Goal: Answer question/provide support: Answer question/provide support

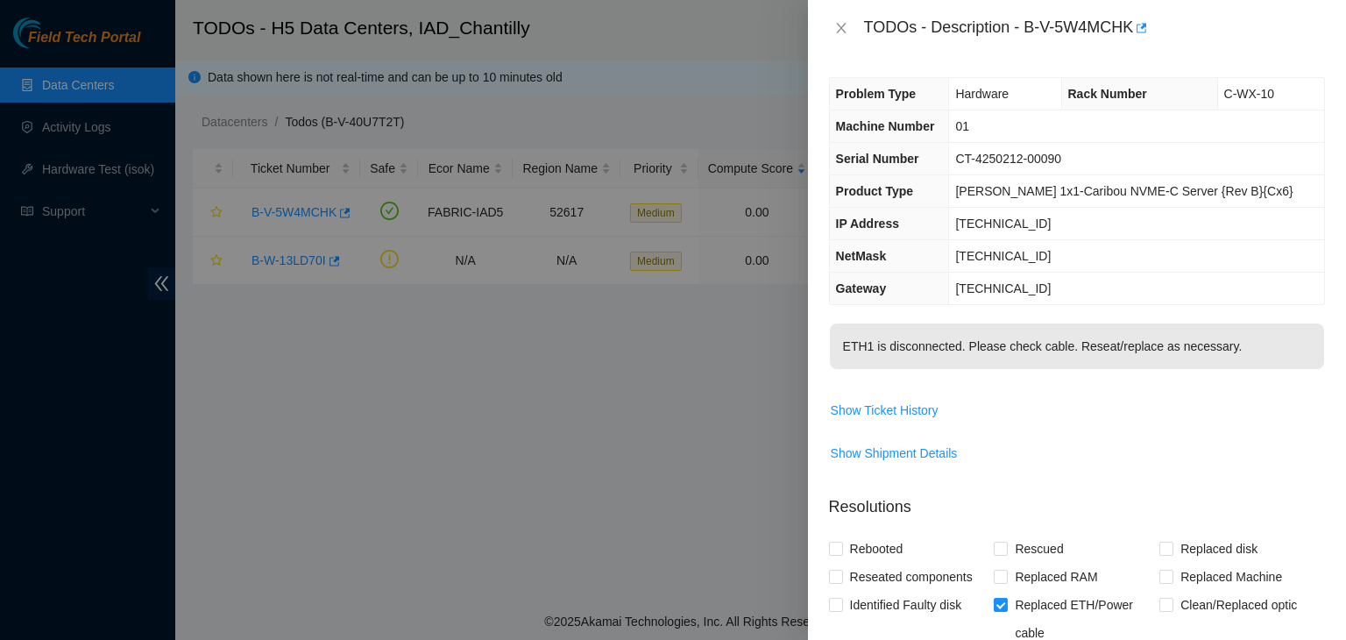
click at [845, 37] on div "TODOs - Description - B-V-5W4MCHK" at bounding box center [1077, 28] width 496 height 28
click at [834, 22] on icon "close" at bounding box center [841, 28] width 14 height 14
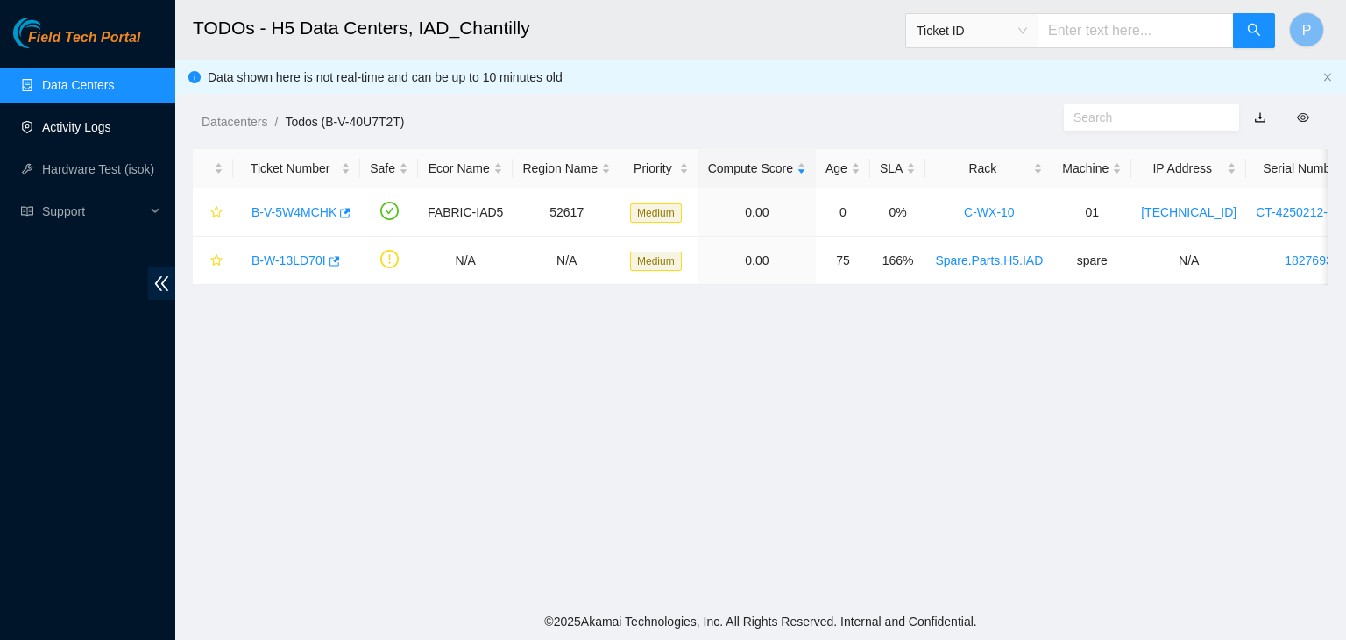
click at [111, 125] on link "Activity Logs" at bounding box center [76, 127] width 69 height 14
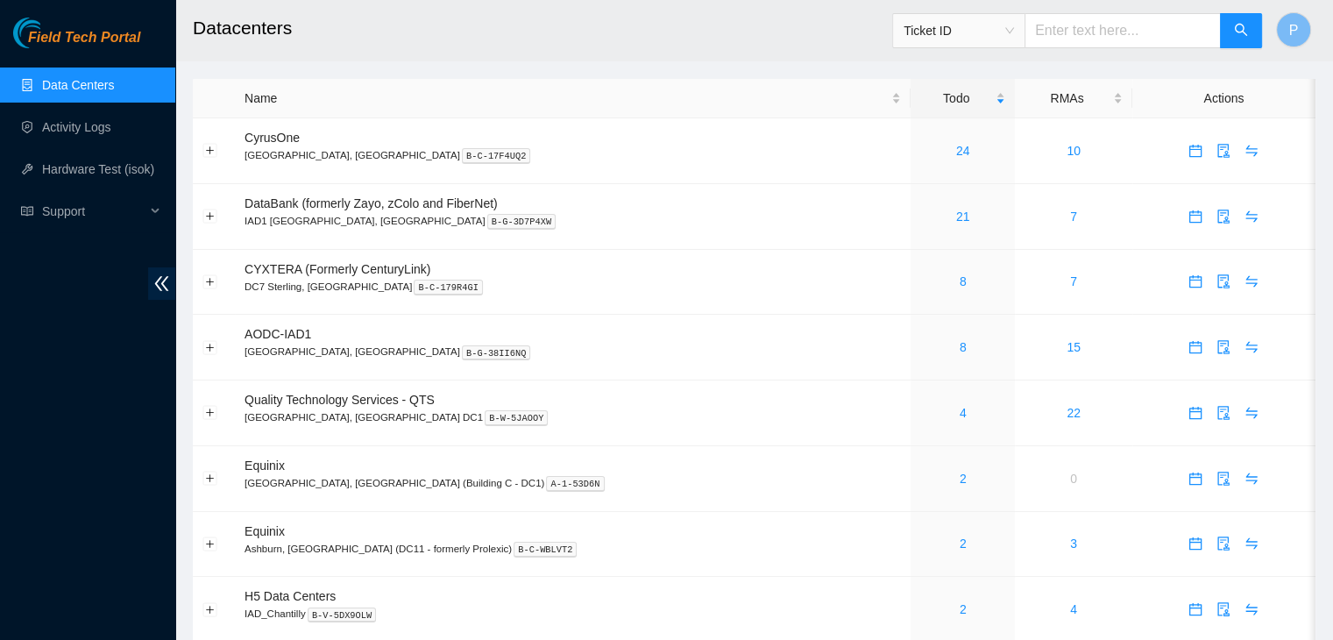
click at [150, 461] on div "Field Tech Portal Data Centers Activity Logs Hardware Test (isok) Support" at bounding box center [87, 329] width 175 height 622
click at [77, 133] on link "Activity Logs" at bounding box center [76, 127] width 69 height 14
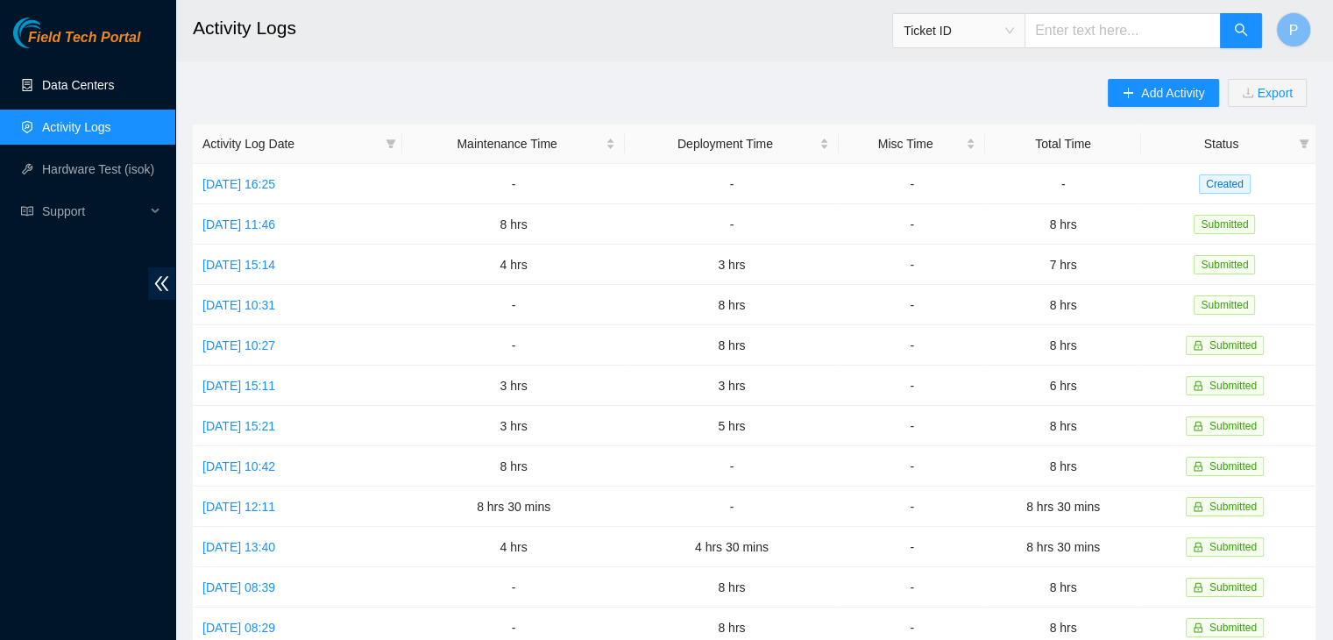
click at [97, 85] on link "Data Centers" at bounding box center [78, 85] width 72 height 14
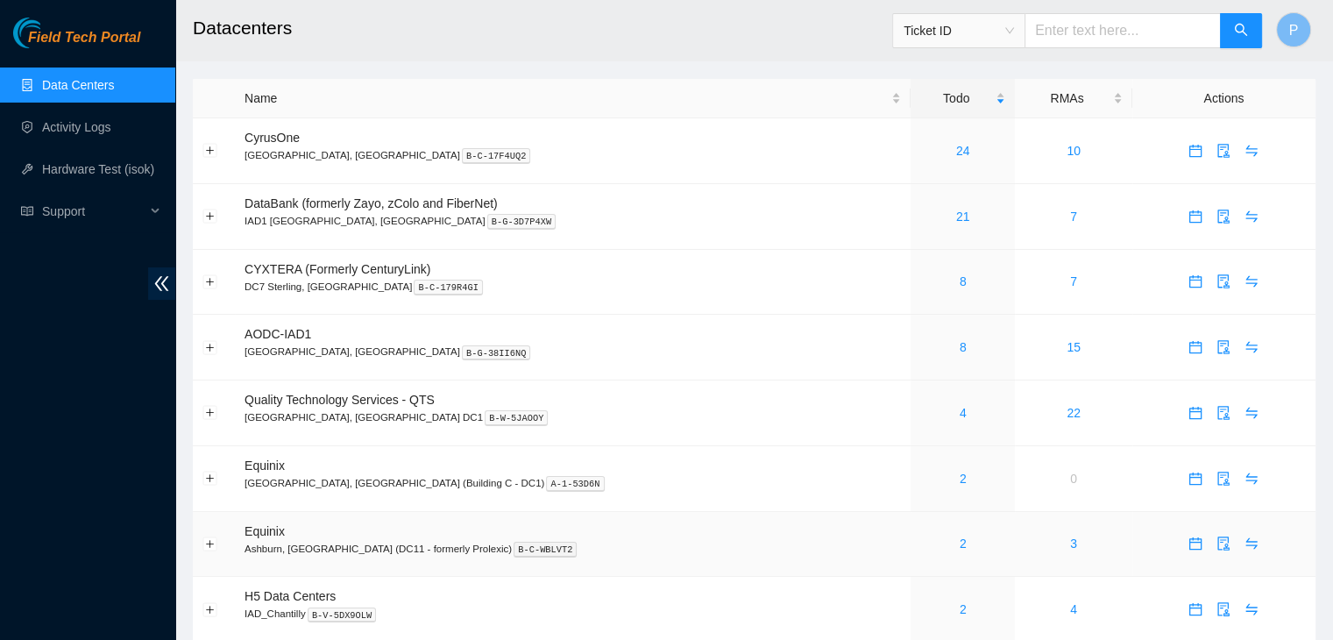
click at [920, 543] on div "2" at bounding box center [962, 543] width 85 height 19
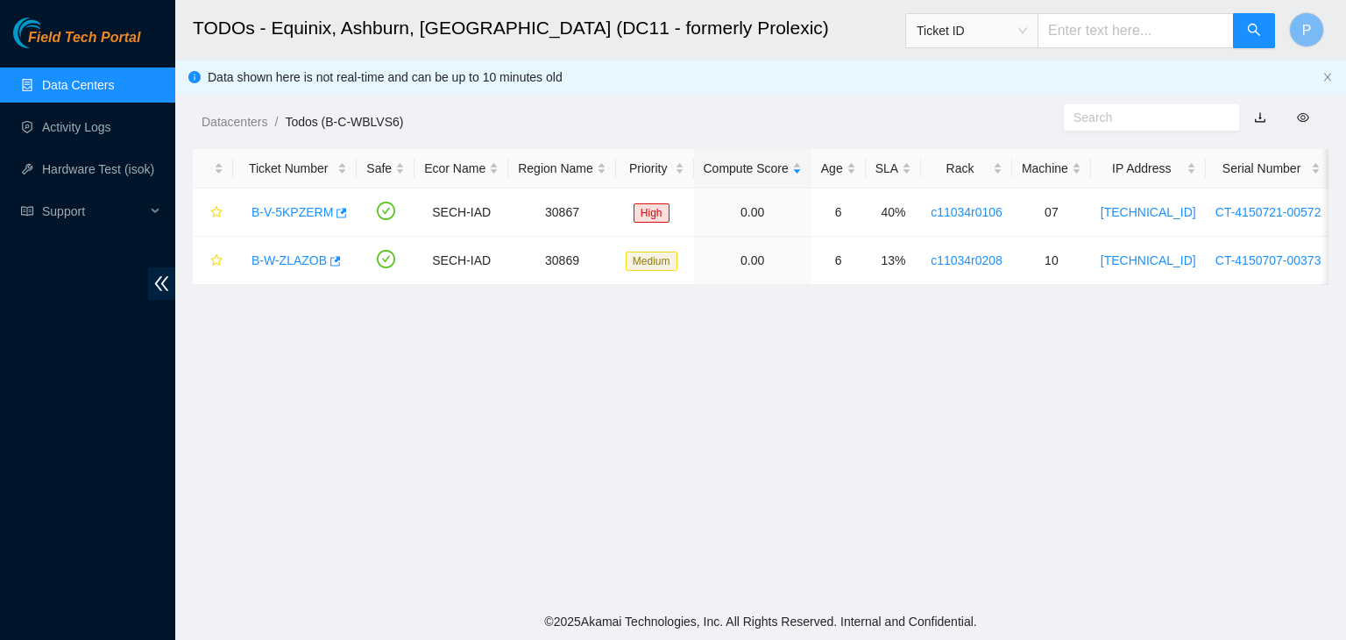
click at [78, 92] on link "Data Centers" at bounding box center [78, 85] width 72 height 14
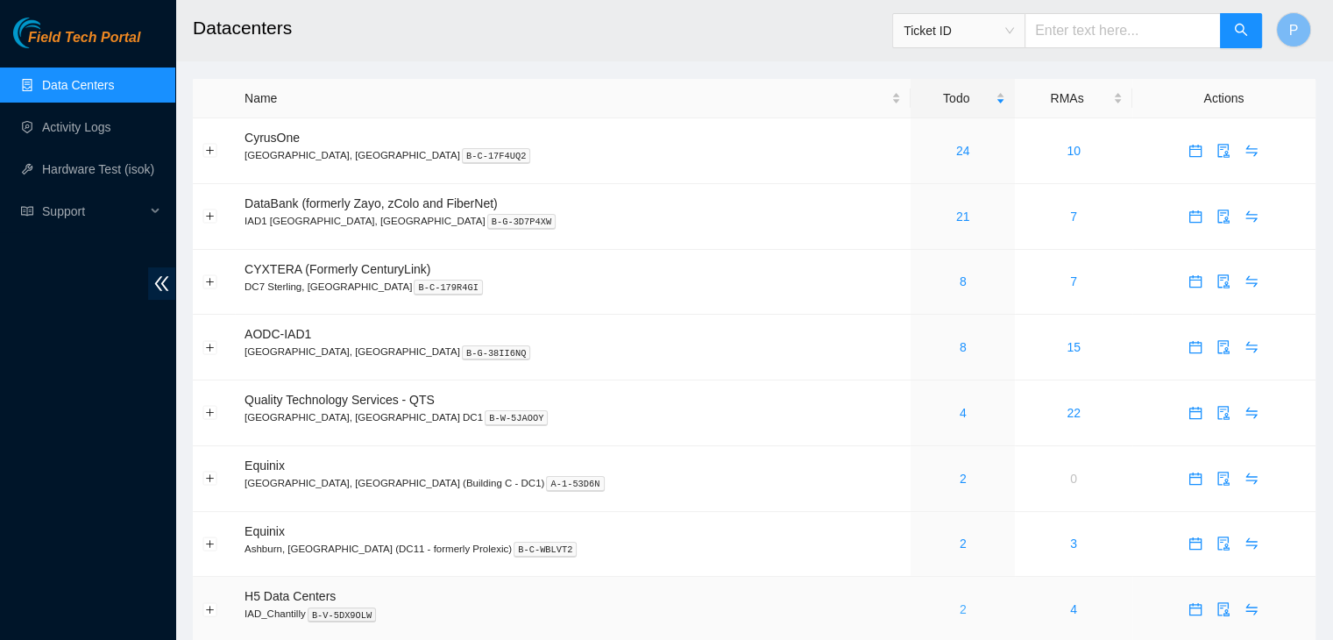
click at [960, 612] on link "2" at bounding box center [963, 609] width 7 height 14
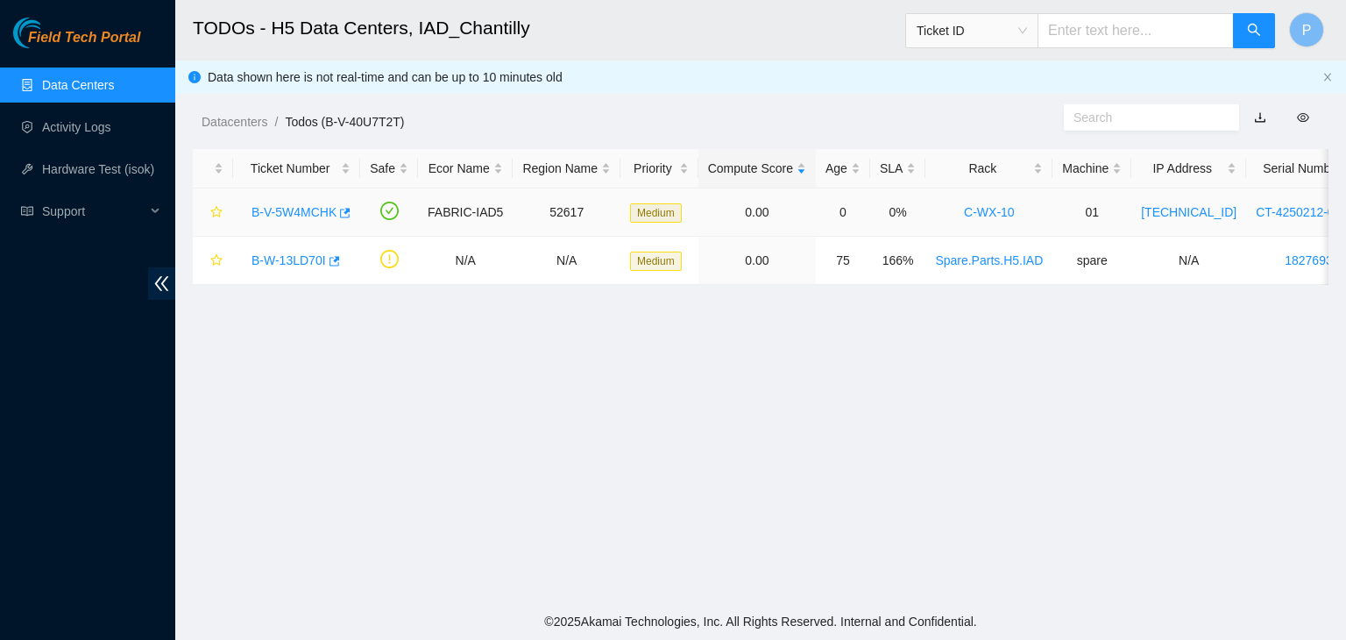
click at [312, 207] on link "B-V-5W4MCHK" at bounding box center [294, 212] width 85 height 14
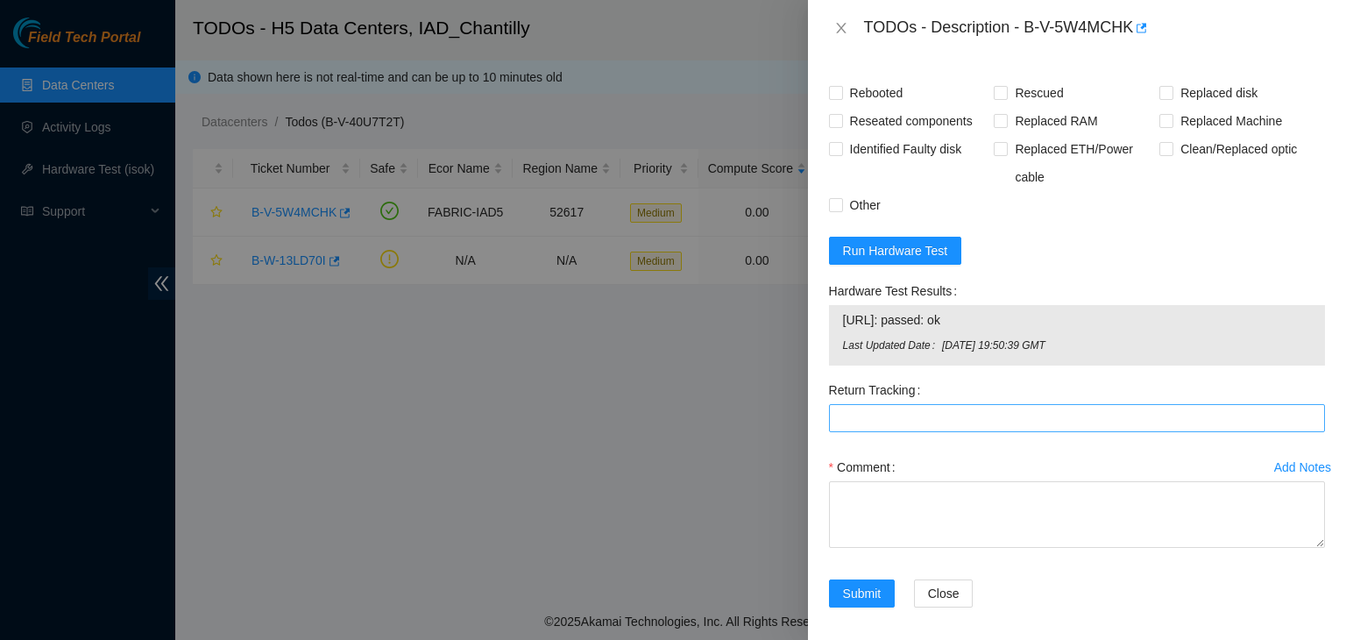
scroll to position [965, 0]
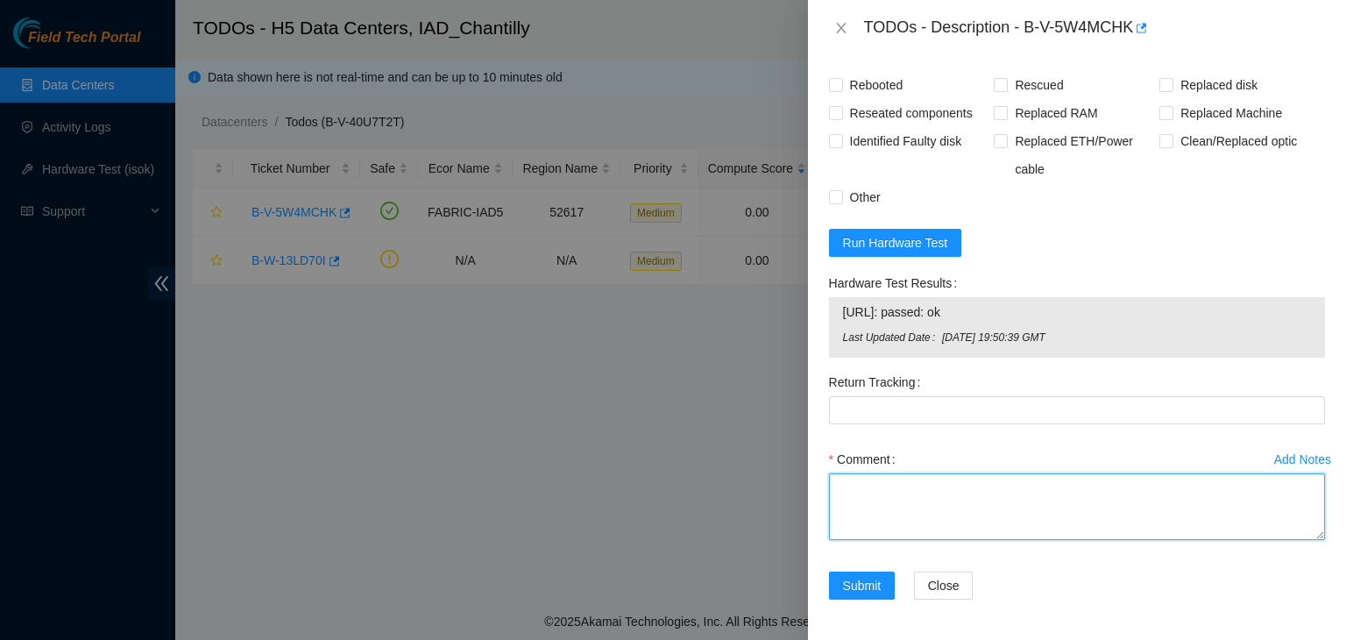
click at [862, 486] on textarea "Comment" at bounding box center [1077, 506] width 496 height 67
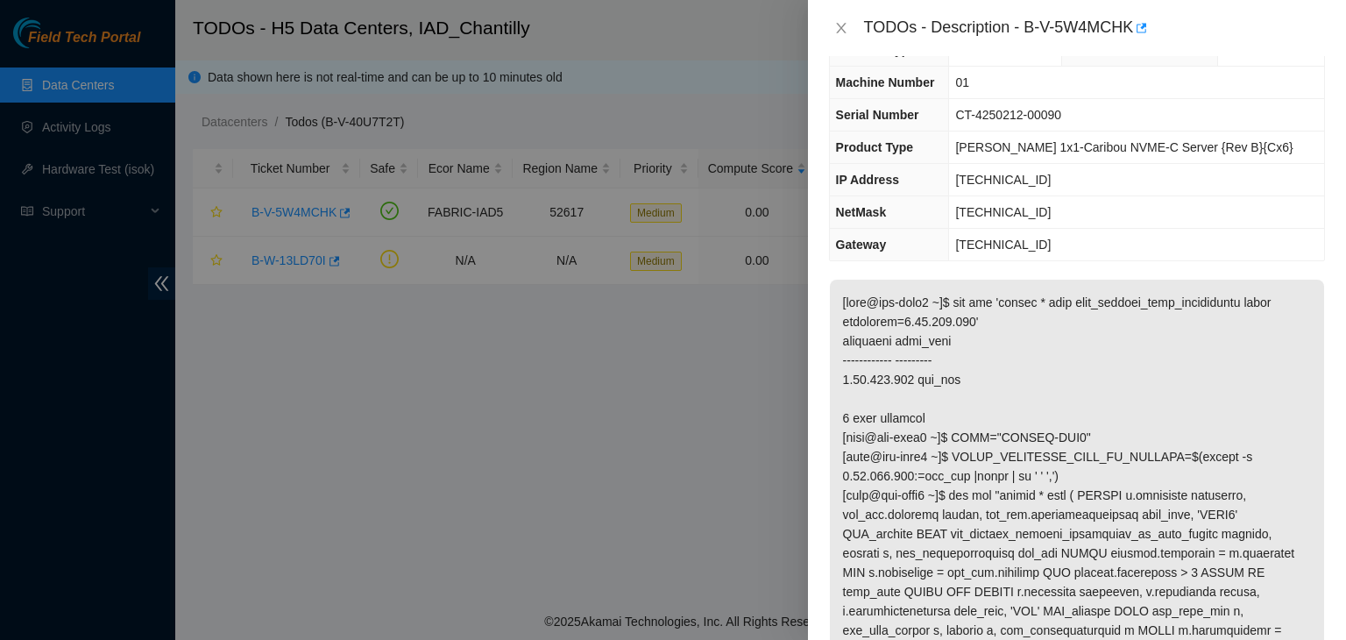
scroll to position [43, 0]
drag, startPoint x: 1047, startPoint y: 182, endPoint x: 981, endPoint y: 180, distance: 65.8
click at [981, 180] on span "[TECHNICAL_ID]" at bounding box center [1003, 181] width 96 height 14
copy span "[TECHNICAL_ID]"
click at [1063, 392] on p at bounding box center [1077, 553] width 494 height 547
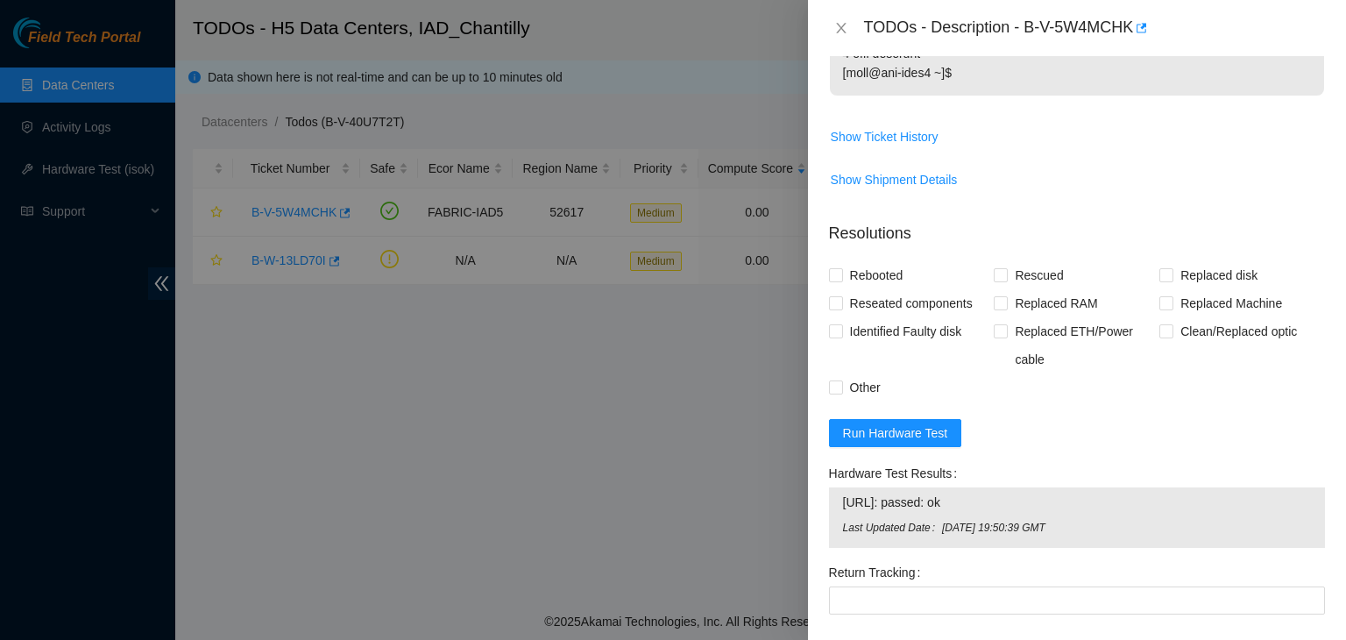
scroll to position [965, 0]
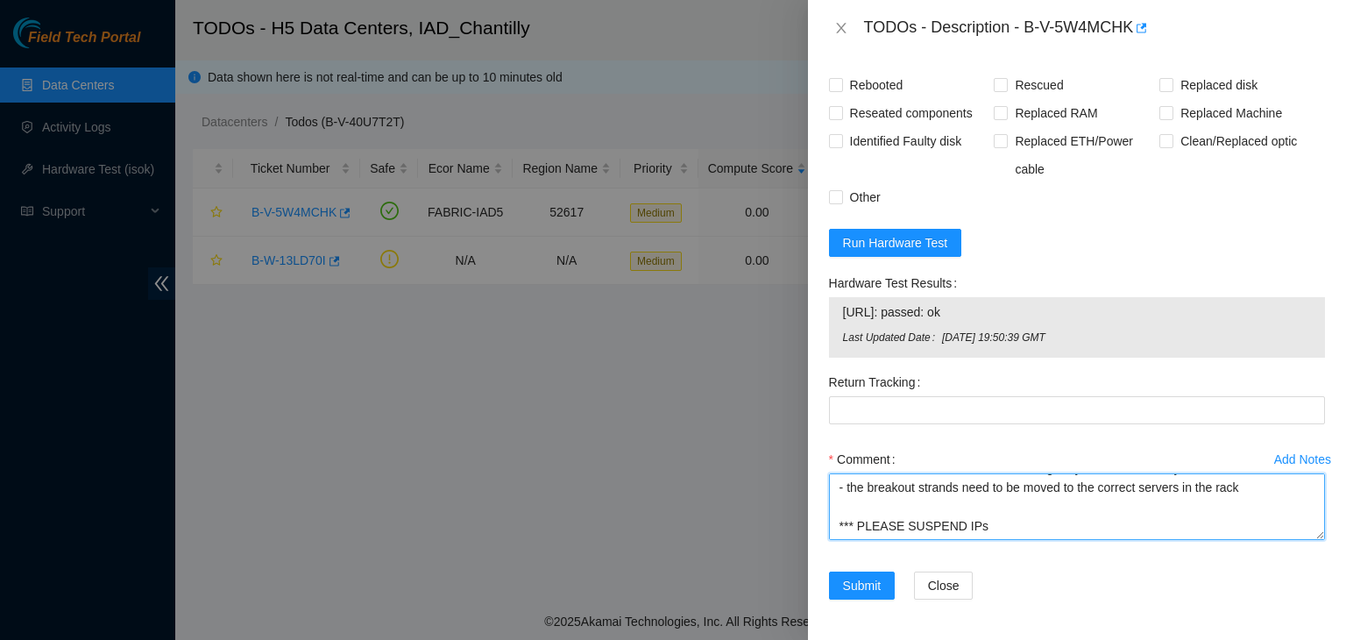
click at [989, 530] on textarea "- the eth1 breakout DAC cable was originally cabled incorrectly - the breakout …" at bounding box center [1077, 506] width 496 height 67
paste textarea "[TECHNICAL_ID]"
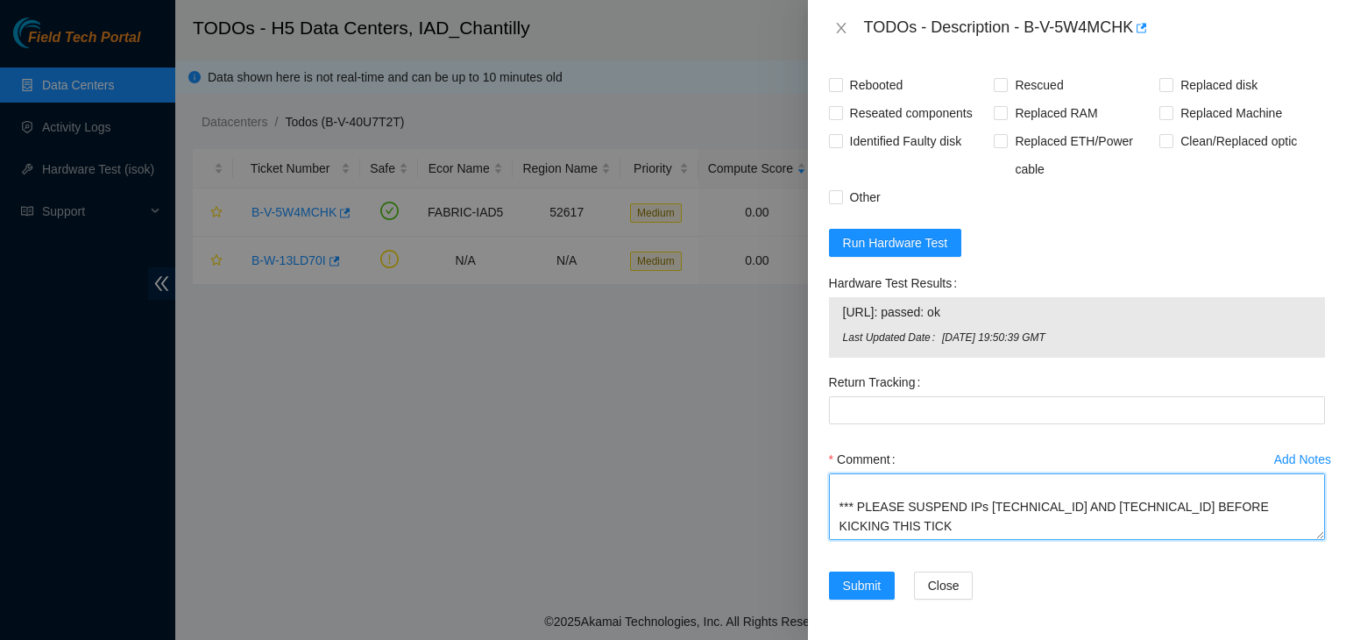
scroll to position [72, 0]
click at [967, 507] on textarea "- the eth1 breakout DAC cable was originally cabled incorrectly - the breakout …" at bounding box center [1077, 506] width 496 height 67
click at [972, 512] on textarea "- the eth1 breakout DAC cable was originally cabled incorrectly - the breakout …" at bounding box center [1077, 506] width 496 height 67
click at [911, 526] on textarea "- the eth1 breakout DAC cable was originally cabled incorrectly - the breakout …" at bounding box center [1077, 506] width 496 height 67
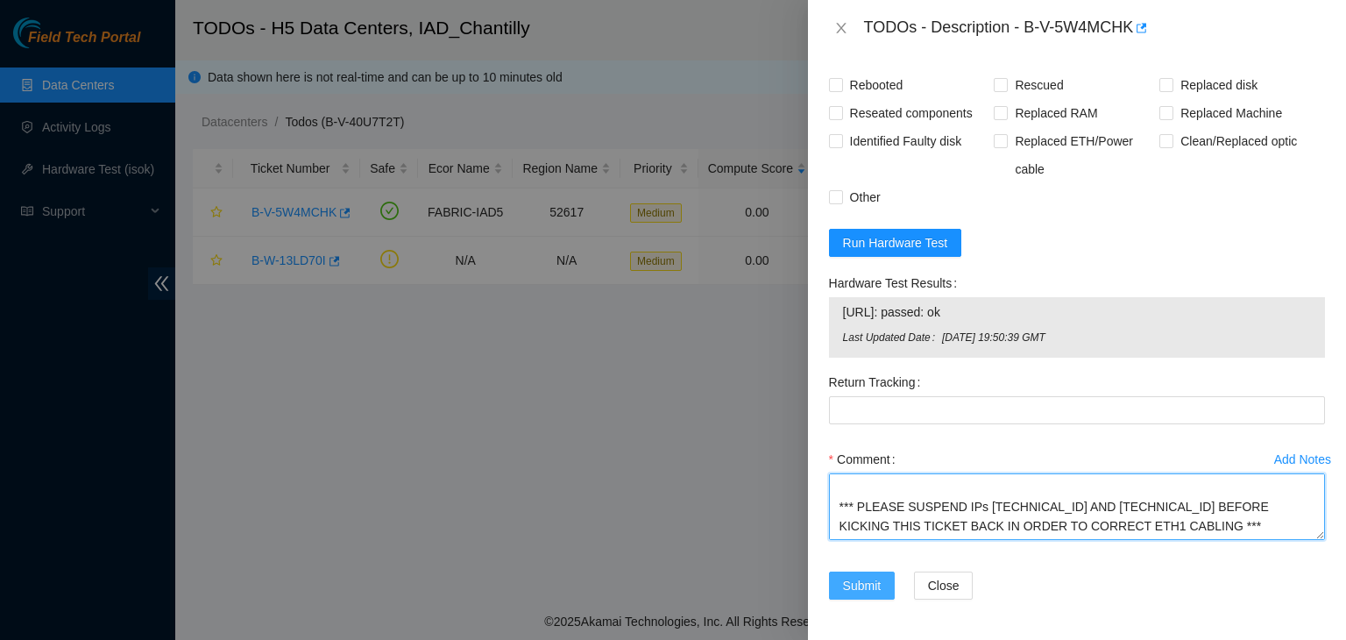
type textarea "- the eth1 breakout DAC cable was originally cabled incorrectly - the breakout …"
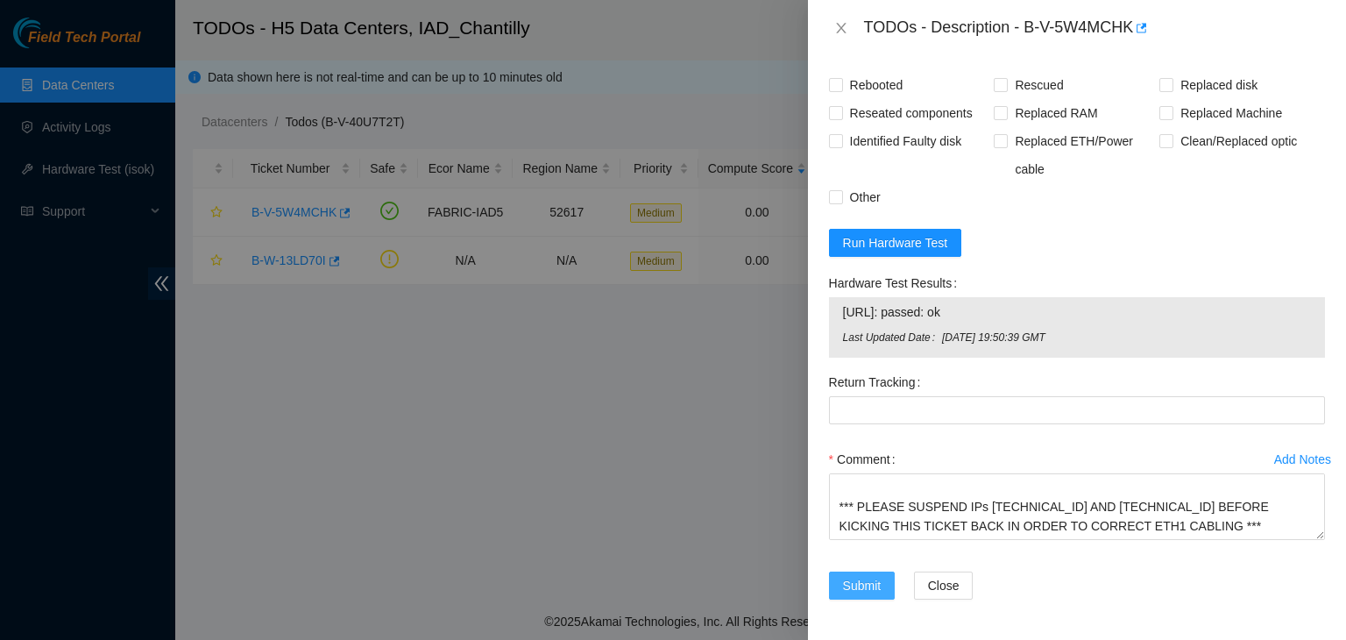
click at [852, 586] on span "Submit" at bounding box center [862, 585] width 39 height 19
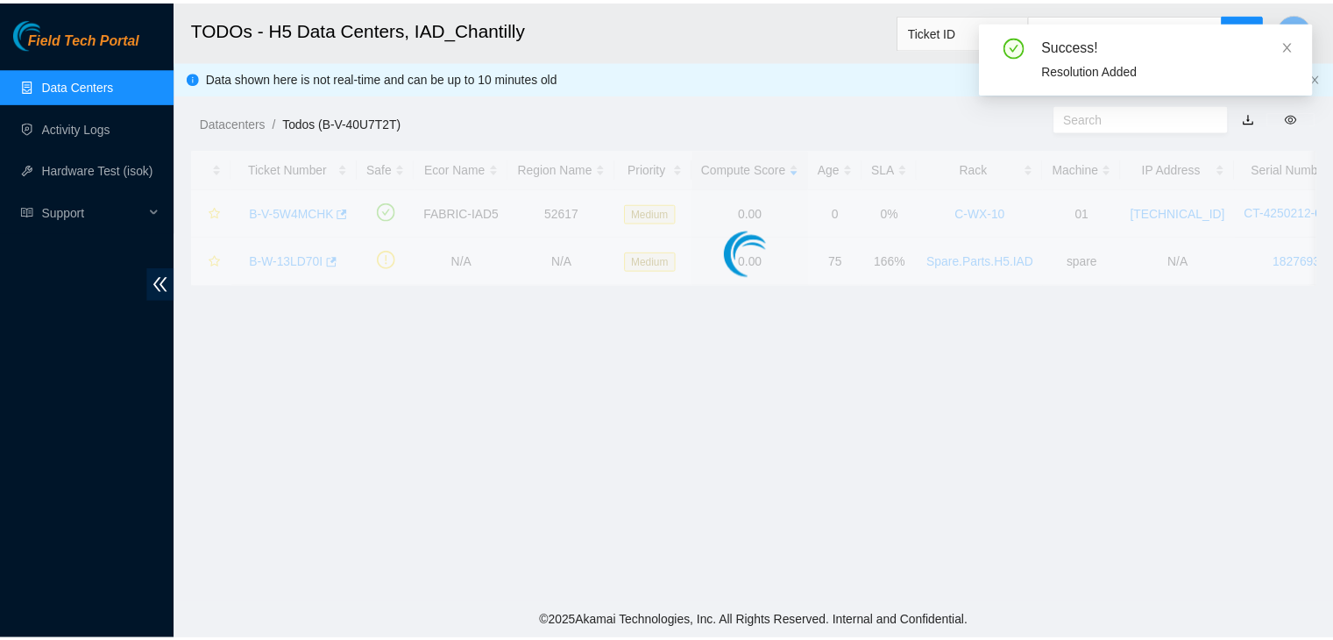
scroll to position [451, 0]
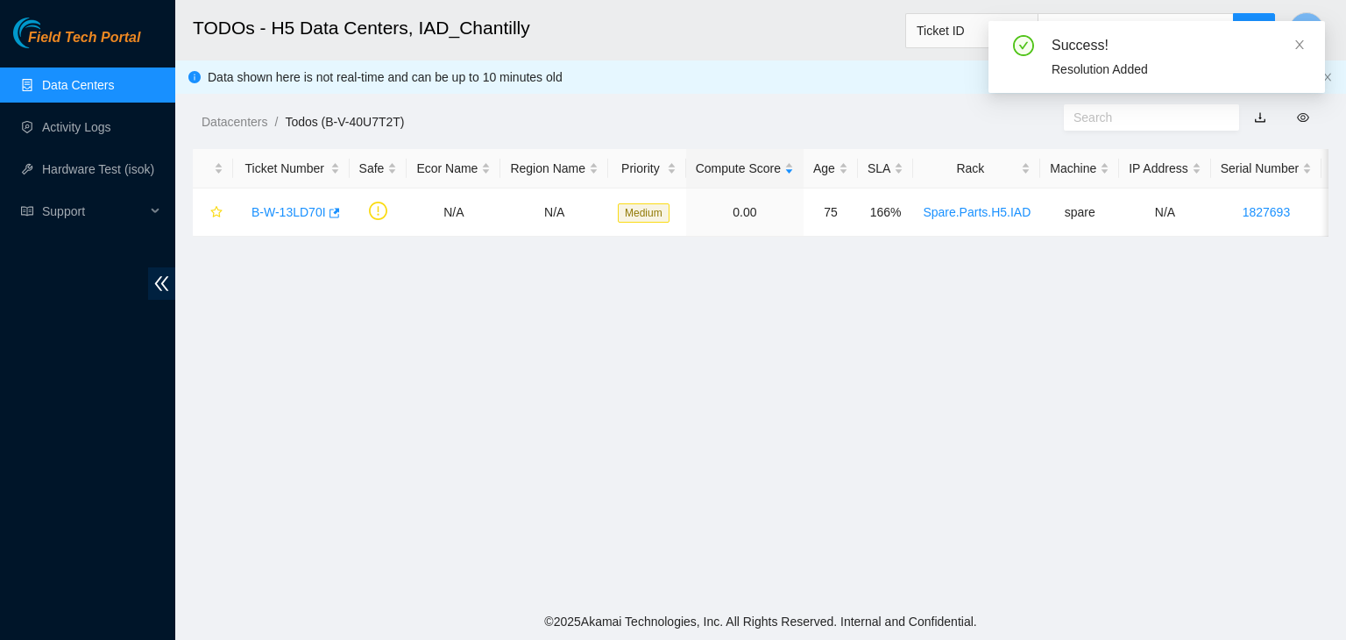
click at [56, 92] on link "Data Centers" at bounding box center [78, 85] width 72 height 14
